Goal: Task Accomplishment & Management: Complete application form

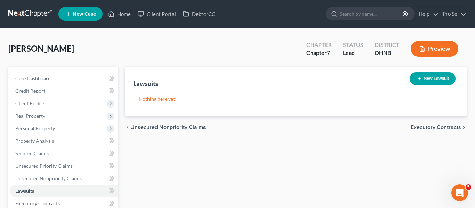
click at [426, 75] on button "New Lawsuit" at bounding box center [433, 78] width 46 height 13
select select "0"
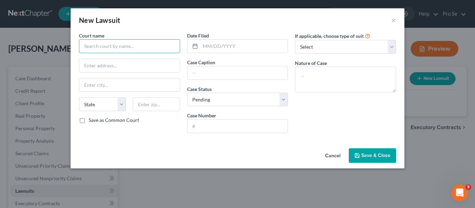
click at [123, 50] on input "text" at bounding box center [129, 46] width 101 height 14
type input "[PERSON_NAME]"
click at [335, 154] on button "Cancel" at bounding box center [332, 156] width 26 height 14
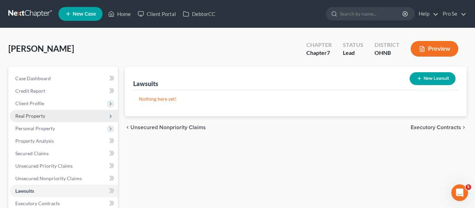
click at [60, 119] on span "Real Property" at bounding box center [64, 116] width 108 height 13
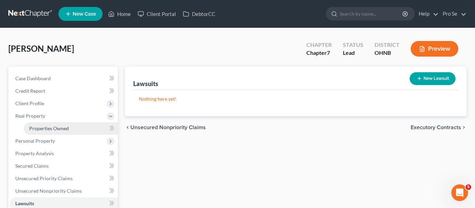
click at [59, 128] on span "Properties Owned" at bounding box center [49, 129] width 40 height 6
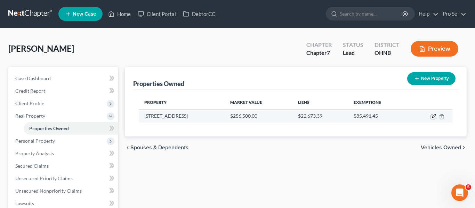
click at [431, 116] on icon "button" at bounding box center [433, 117] width 6 height 6
select select "36"
select select "3"
select select "1"
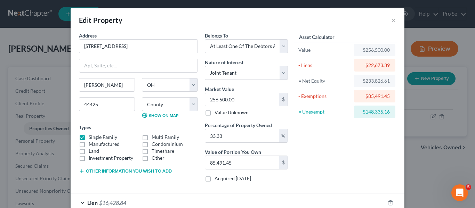
click at [340, 175] on div "Asset Calculator Value $256,500.00 - Liens $22,673.39 = Net Equity $233,826.61 …" at bounding box center [345, 110] width 108 height 156
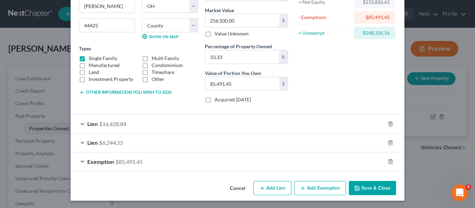
scroll to position [80, 0]
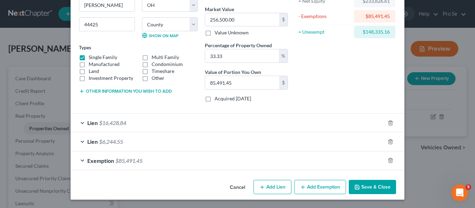
click at [86, 122] on div "Lien $16,428.84" at bounding box center [228, 123] width 314 height 18
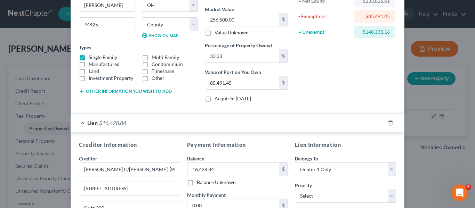
click at [341, 141] on h5 "Lien Information" at bounding box center [345, 145] width 101 height 9
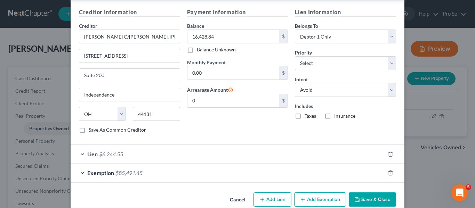
scroll to position [225, 0]
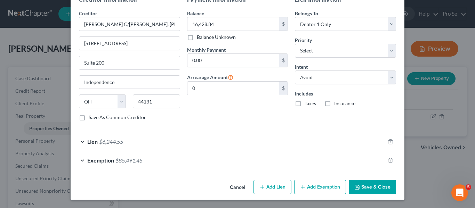
click at [89, 117] on label "Save As Common Creditor" at bounding box center [117, 117] width 57 height 7
click at [91, 117] on input "Save As Common Creditor" at bounding box center [93, 116] width 5 height 5
checkbox input "true"
click at [82, 143] on div "Lien $6,244.55" at bounding box center [228, 141] width 314 height 18
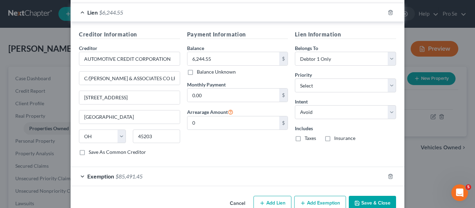
scroll to position [371, 0]
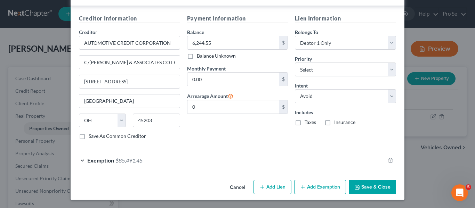
click at [89, 133] on label "Save As Common Creditor" at bounding box center [117, 136] width 57 height 7
click at [91, 133] on input "Save As Common Creditor" at bounding box center [93, 135] width 5 height 5
checkbox input "true"
click at [371, 189] on button "Save & Close" at bounding box center [372, 187] width 47 height 15
checkbox input "false"
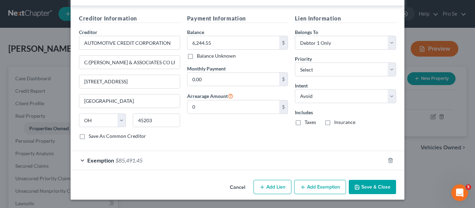
checkbox input "false"
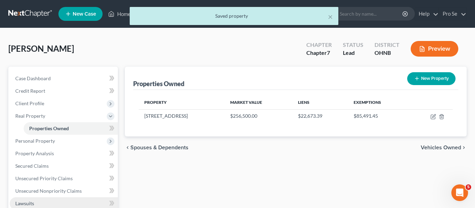
click at [43, 203] on link "Lawsuits" at bounding box center [64, 203] width 108 height 13
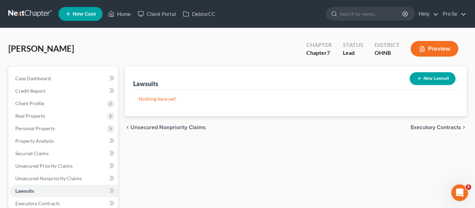
click at [438, 78] on button "New Lawsuit" at bounding box center [433, 78] width 46 height 13
select select "0"
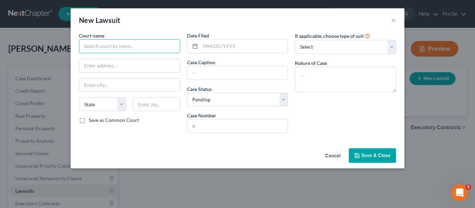
click at [136, 43] on input "text" at bounding box center [129, 46] width 101 height 14
type input "b"
drag, startPoint x: 128, startPoint y: 47, endPoint x: 52, endPoint y: 48, distance: 76.1
click at [52, 48] on div "New Lawsuit × Court name * Trumbull County State [US_STATE] AK AR AZ CA CO [GEO…" at bounding box center [237, 104] width 475 height 208
paste input "Court of Common Pleas – Judgment Lien Docket"
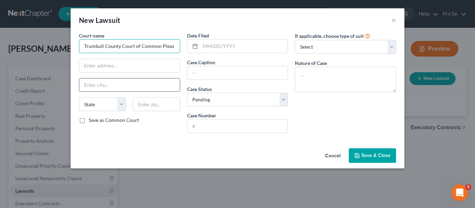
scroll to position [0, 48]
drag, startPoint x: 123, startPoint y: 44, endPoint x: 221, endPoint y: 58, distance: 98.6
click at [221, 58] on div "Court name * Trumbull County Court of Common Pleas – Judgment Lien Docket State…" at bounding box center [237, 85] width 324 height 107
drag, startPoint x: 176, startPoint y: 48, endPoint x: 123, endPoint y: 48, distance: 52.5
click at [123, 48] on input "Trumbull County Court of Common Pleas – Judgment Lien Docket" at bounding box center [129, 46] width 101 height 14
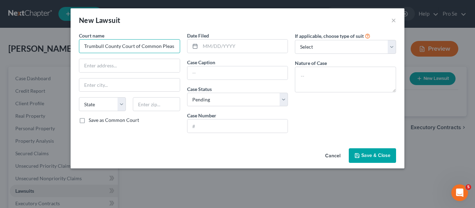
scroll to position [0, 0]
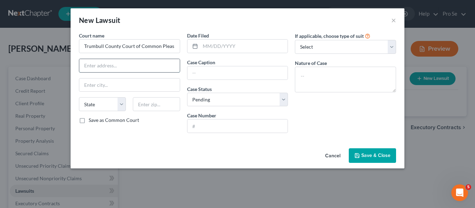
click at [139, 60] on input "text" at bounding box center [129, 65] width 100 height 13
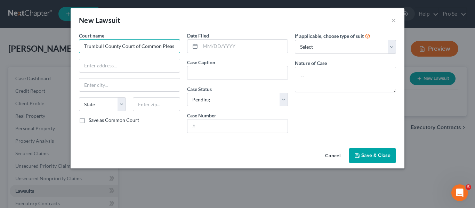
drag, startPoint x: 172, startPoint y: 47, endPoint x: 81, endPoint y: 46, distance: 90.7
click at [81, 46] on input "Trumbull County Court of Common Pleas" at bounding box center [129, 46] width 101 height 14
paste input "lerk of Court"
type input "Trumbull County Clerk of Courts"
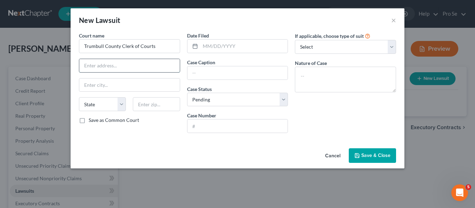
click at [106, 68] on input "text" at bounding box center [129, 65] width 100 height 13
click at [95, 70] on input "text" at bounding box center [129, 65] width 100 height 13
paste input "[STREET_ADDRESS]"
type input "[STREET_ADDRESS]"
click at [97, 86] on input "text" at bounding box center [129, 85] width 100 height 13
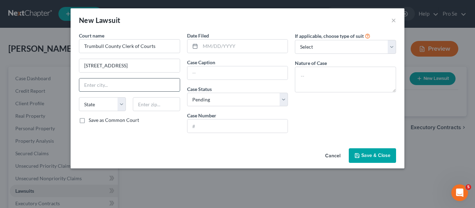
click at [114, 83] on input "text" at bounding box center [129, 85] width 100 height 13
paste input "44481"
type input "44481"
click at [111, 107] on select "State [US_STATE] AK AR AZ CA CO CT DE DC [GEOGRAPHIC_DATA] [GEOGRAPHIC_DATA] GU…" at bounding box center [102, 104] width 47 height 14
select select "36"
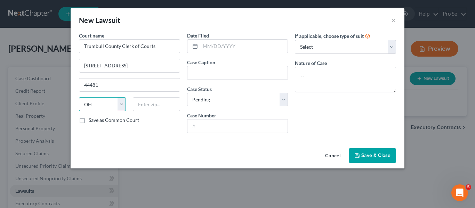
click at [79, 97] on select "State [US_STATE] AK AR AZ CA CO CT DE DC [GEOGRAPHIC_DATA] [GEOGRAPHIC_DATA] GU…" at bounding box center [102, 104] width 47 height 14
click at [141, 103] on input "text" at bounding box center [156, 104] width 47 height 14
drag, startPoint x: 121, startPoint y: 85, endPoint x: 83, endPoint y: 85, distance: 38.2
click at [83, 85] on input "44481" at bounding box center [129, 85] width 100 height 13
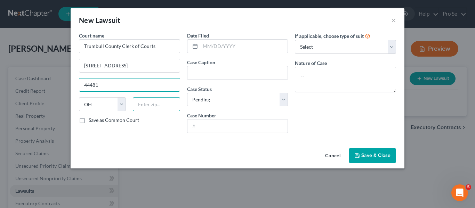
click at [159, 103] on input "text" at bounding box center [156, 104] width 47 height 14
paste input "44481"
type input "44481"
click at [135, 87] on input "44481" at bounding box center [129, 85] width 100 height 13
type input "W"
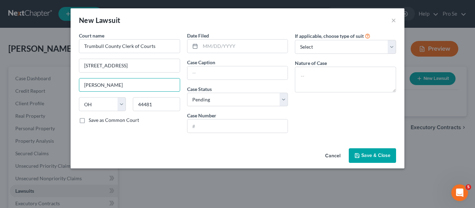
type input "[PERSON_NAME]"
click at [89, 121] on label "Save as Common Court" at bounding box center [114, 120] width 50 height 7
click at [91, 121] on input "Save as Common Court" at bounding box center [93, 119] width 5 height 5
checkbox input "true"
click at [238, 46] on input "text" at bounding box center [244, 46] width 88 height 13
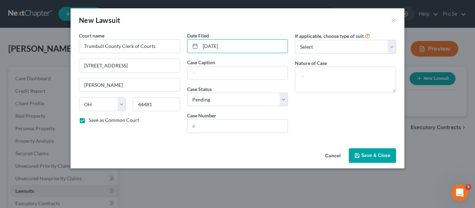
type input "[DATE]"
click at [281, 101] on select "Select Pending On Appeal Concluded" at bounding box center [237, 100] width 101 height 14
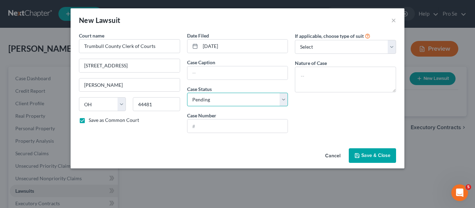
select select "2"
click at [187, 93] on select "Select Pending On Appeal Concluded" at bounding box center [237, 100] width 101 height 14
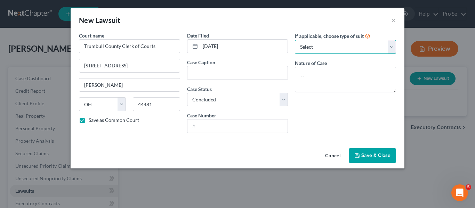
click at [337, 49] on select "Select Repossession Garnishment Foreclosure Attached, Seized, Or Levied Other" at bounding box center [345, 47] width 101 height 14
click at [295, 40] on select "Select Repossession Garnishment Foreclosure Attached, Seized, Or Levied Other" at bounding box center [345, 47] width 101 height 14
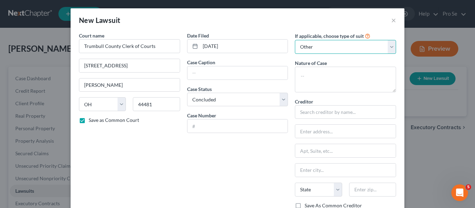
click at [390, 46] on select "Select Repossession Garnishment Foreclosure Attached, Seized, Or Levied Other" at bounding box center [345, 47] width 101 height 14
select select "3"
click at [295, 40] on select "Select Repossession Garnishment Foreclosure Attached, Seized, Or Levied Other" at bounding box center [345, 47] width 101 height 14
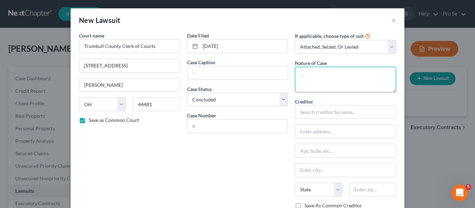
click at [348, 86] on textarea at bounding box center [345, 80] width 101 height 26
click at [340, 89] on textarea "Civil lawsuit and lien" at bounding box center [345, 80] width 101 height 26
type textarea "Civil lawsuit and lien"
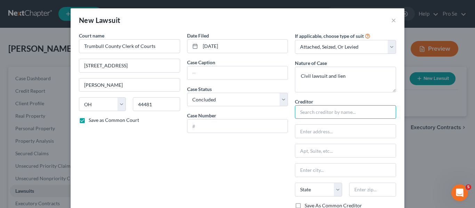
click at [328, 111] on input "text" at bounding box center [345, 112] width 101 height 14
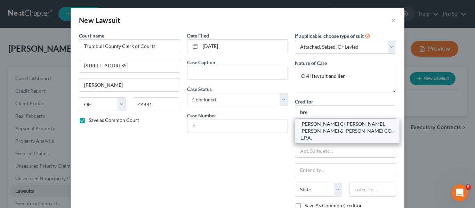
click at [336, 126] on div "[PERSON_NAME] C/[PERSON_NAME], [PERSON_NAME] & [PERSON_NAME] CO., L.P.A." at bounding box center [347, 131] width 94 height 21
type input "[PERSON_NAME] C/[PERSON_NAME], [PERSON_NAME] & [PERSON_NAME] CO., L.P.A."
type input "[STREET_ADDRESS]"
type input "Suite 200"
type input "Independence"
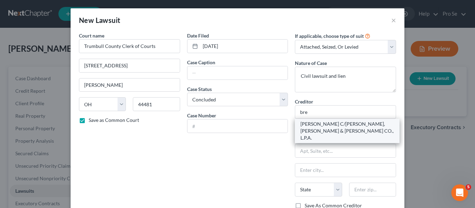
select select "36"
type input "44131"
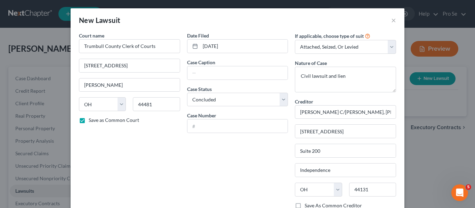
click at [263, 173] on div "Date Filed [DATE] Case Caption Case Status * Select Pending On Appeal Concluded…" at bounding box center [238, 155] width 108 height 246
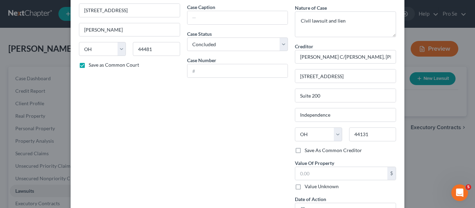
scroll to position [56, 0]
click at [222, 72] on input "text" at bounding box center [237, 70] width 100 height 13
paste input "2022 JL 291048"
type input "2022 JL 291048"
click at [245, 118] on div "Date Filed [DATE] Case Caption Case Status * Select Pending On Appeal Concluded…" at bounding box center [238, 99] width 108 height 246
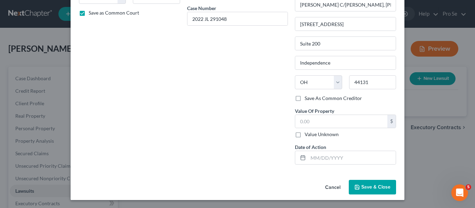
scroll to position [108, 0]
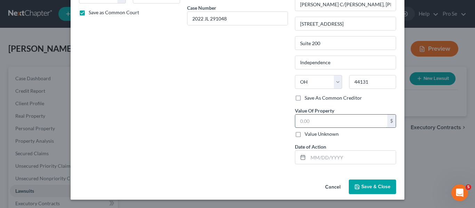
click at [311, 119] on input "text" at bounding box center [341, 121] width 92 height 13
paste input "2022 JL 291048"
type input "2"
click at [267, 114] on div "Date Filed [DATE] Case Caption Case Status * Select Pending On Appeal Concluded…" at bounding box center [238, 47] width 108 height 246
click at [309, 121] on input "text" at bounding box center [341, 121] width 92 height 13
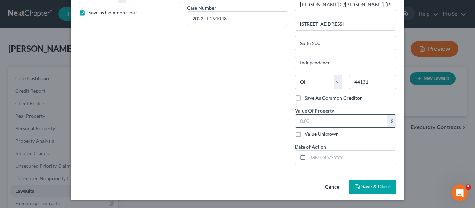
paste input "16,428.84"
type input "16,428.84"
click at [305, 134] on label "Value Unknown" at bounding box center [322, 134] width 34 height 7
click at [307, 134] on input "Value Unknown" at bounding box center [309, 133] width 5 height 5
checkbox input "true"
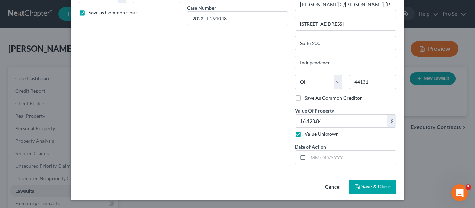
type input "0.00"
click at [367, 188] on span "Save & Close" at bounding box center [375, 187] width 29 height 6
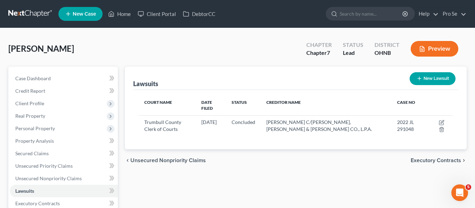
click at [420, 80] on icon "button" at bounding box center [419, 79] width 6 height 6
select select "0"
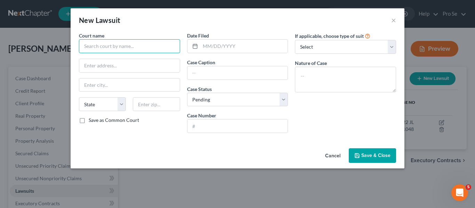
click at [142, 44] on input "text" at bounding box center [129, 46] width 101 height 14
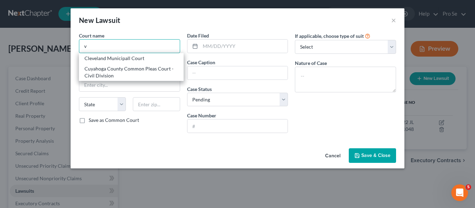
type input "v"
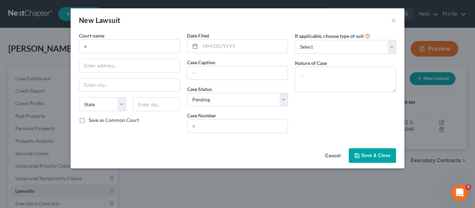
click at [335, 154] on button "Cancel" at bounding box center [332, 156] width 26 height 14
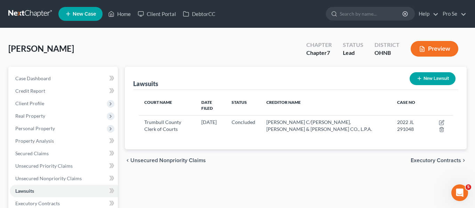
click at [434, 81] on button "New Lawsuit" at bounding box center [433, 78] width 46 height 13
select select "0"
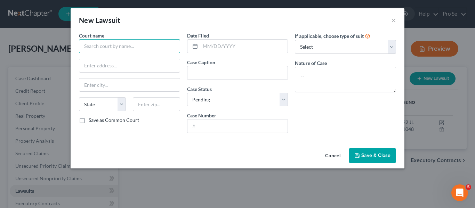
click at [172, 46] on input "text" at bounding box center [129, 46] width 101 height 14
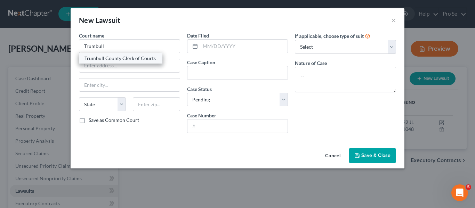
click at [145, 59] on div "Trumbull County Clerk of Courts" at bounding box center [120, 58] width 72 height 7
type input "Trumbull County Clerk of Courts"
type input "[STREET_ADDRESS]"
type input "[PERSON_NAME]"
select select "36"
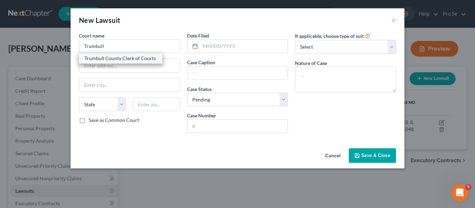
type input "44481"
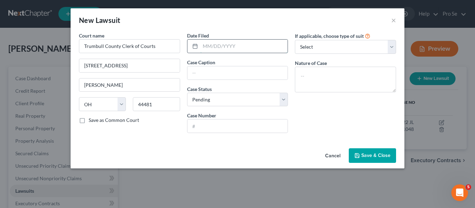
click at [228, 44] on input "text" at bounding box center [244, 46] width 88 height 13
click at [395, 20] on button "×" at bounding box center [393, 20] width 5 height 8
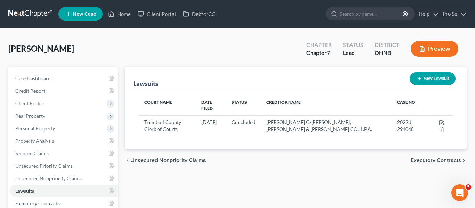
click at [282, 41] on div "[PERSON_NAME] Upgraded Chapter Chapter 7 Status Lead District [GEOGRAPHIC_DATA]…" at bounding box center [237, 52] width 458 height 30
